Goal: Find specific page/section: Find specific page/section

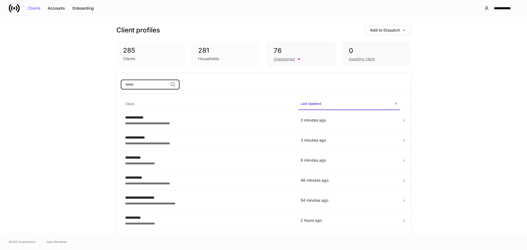
click at [142, 86] on input "search" at bounding box center [144, 85] width 47 height 10
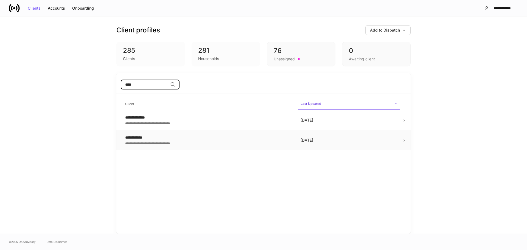
type input "****"
click at [402, 139] on icon at bounding box center [404, 141] width 4 height 4
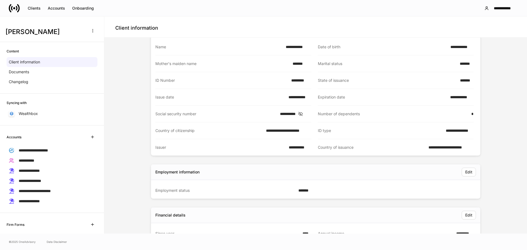
scroll to position [27, 0]
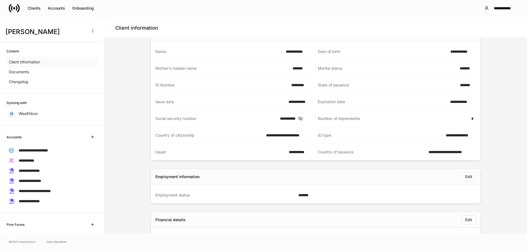
click at [35, 62] on p "Client information" at bounding box center [24, 61] width 31 height 5
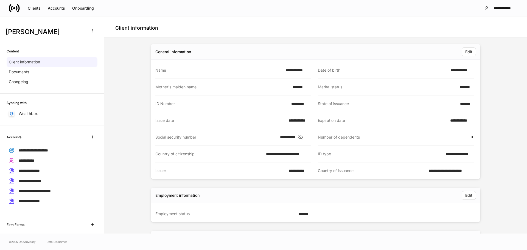
scroll to position [0, 0]
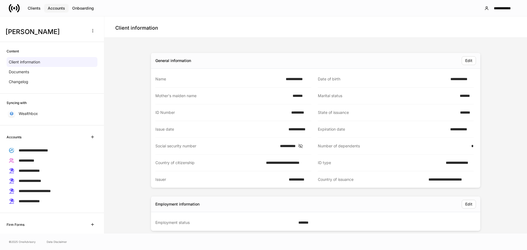
click at [54, 8] on div "Accounts" at bounding box center [56, 8] width 17 height 4
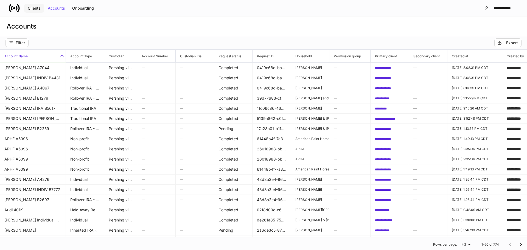
click at [34, 6] on div "Clients" at bounding box center [34, 8] width 13 height 4
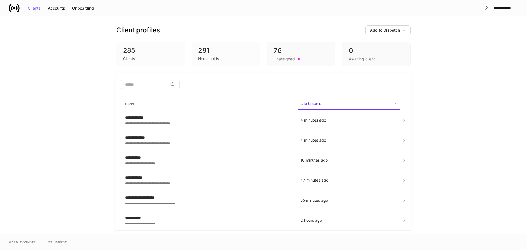
click at [152, 84] on input "search" at bounding box center [144, 85] width 47 height 10
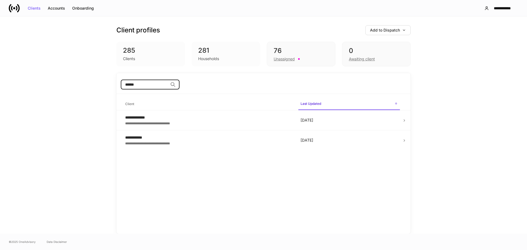
type input "******"
click at [404, 138] on td at bounding box center [406, 140] width 9 height 20
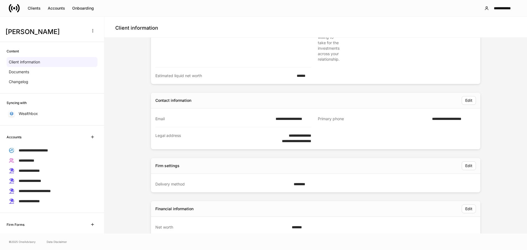
scroll to position [275, 0]
